Goal: Find specific page/section: Find specific page/section

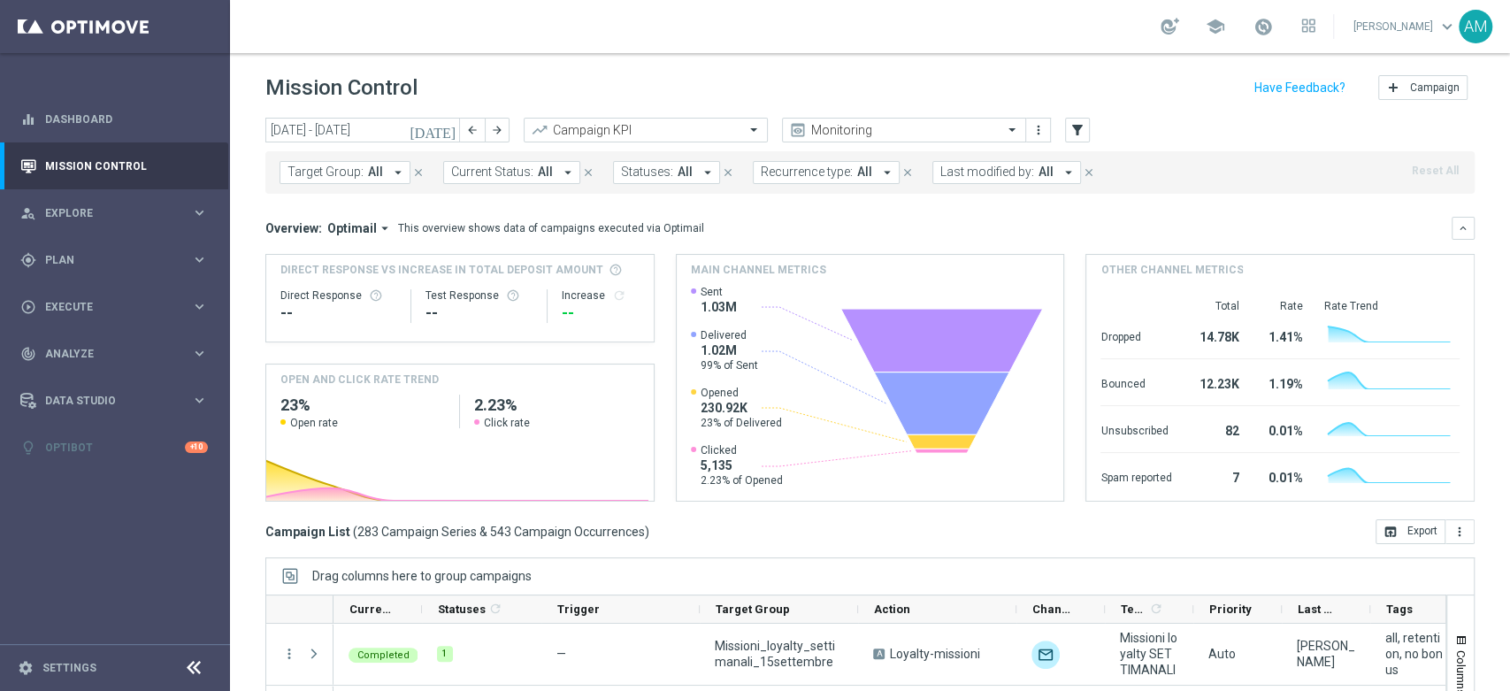
click at [820, 533] on div "Campaign List ( 283 Campaign Series & 543 Campaign Occurrences ) open_in_browse…" at bounding box center [869, 531] width 1209 height 25
